Goal: Entertainment & Leisure: Consume media (video, audio)

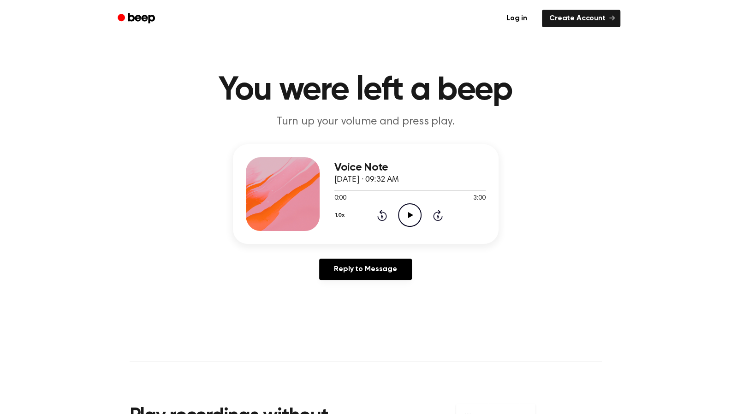
click at [409, 216] on icon at bounding box center [410, 215] width 5 height 6
click at [412, 211] on icon "Play Audio" at bounding box center [410, 215] width 24 height 24
click at [406, 212] on icon "Pause Audio" at bounding box center [410, 215] width 24 height 24
